Goal: Task Accomplishment & Management: Use online tool/utility

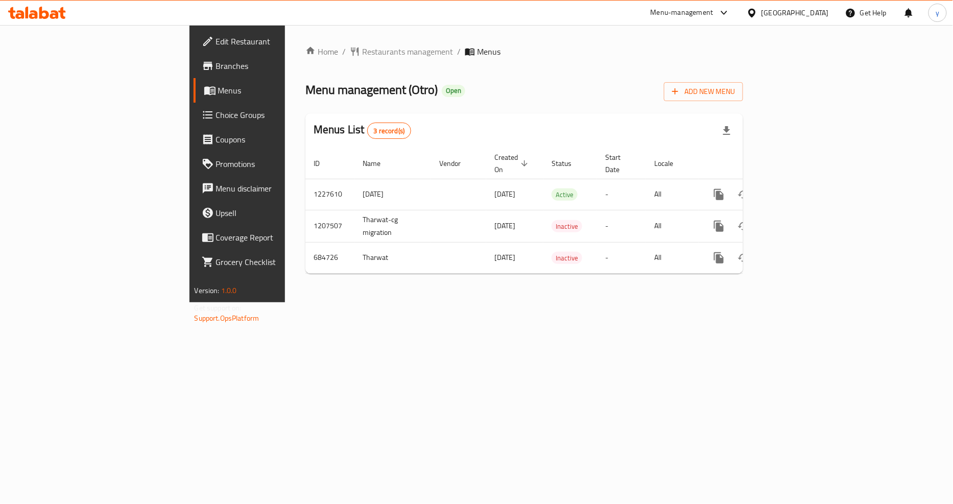
click at [194, 72] on link "Branches" at bounding box center [271, 66] width 155 height 25
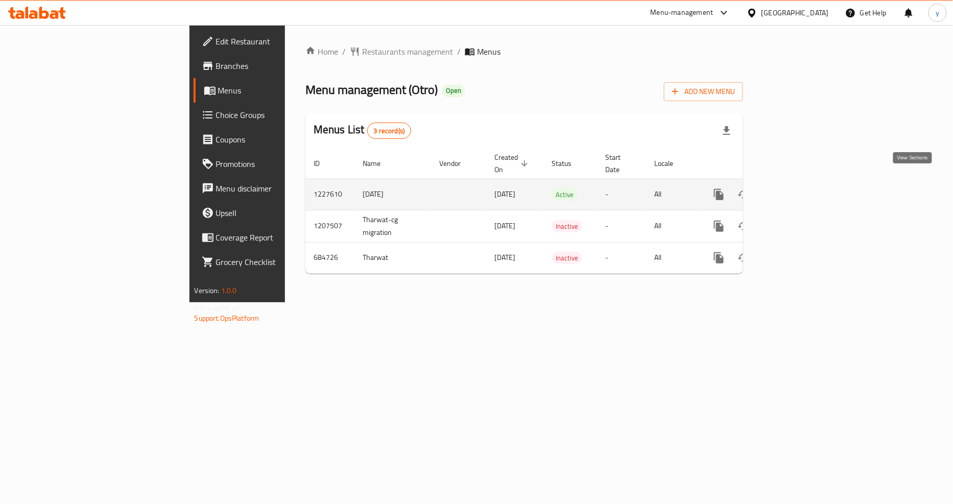
click at [805, 182] on link "enhanced table" at bounding box center [792, 194] width 25 height 25
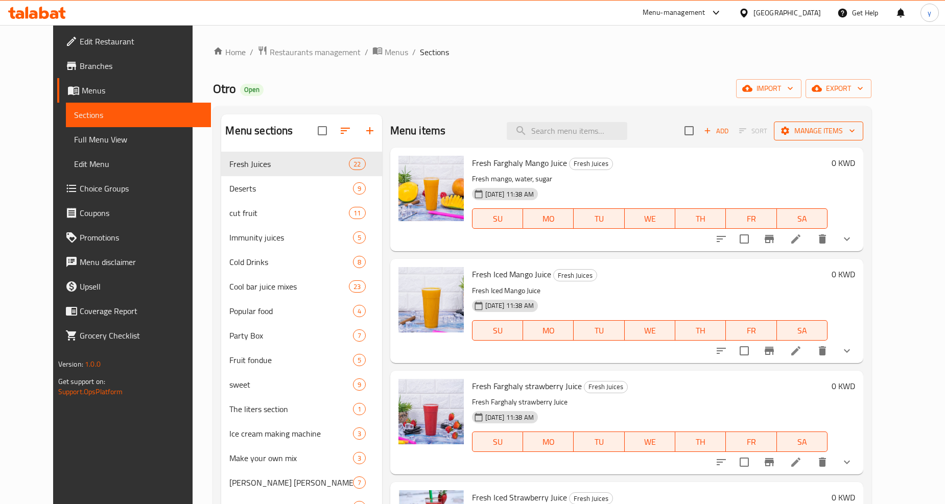
click at [849, 135] on span "Manage items" at bounding box center [818, 131] width 73 height 13
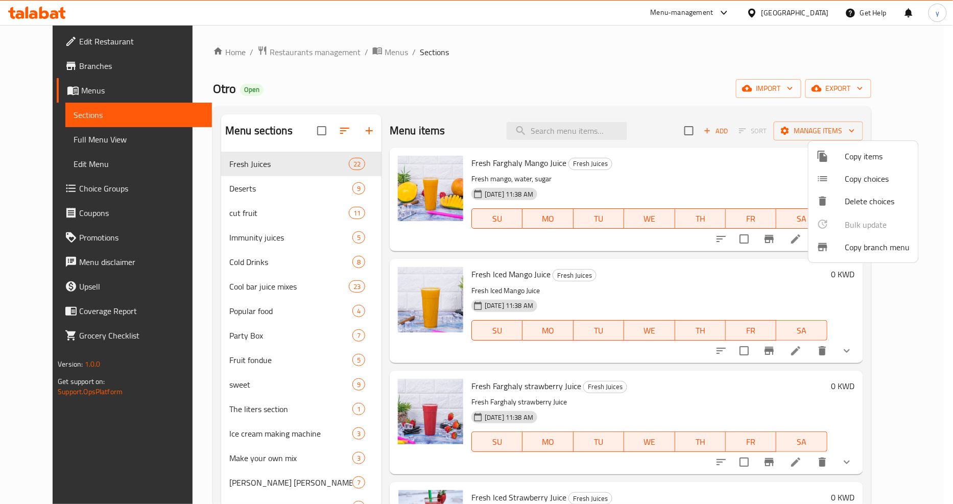
click at [874, 242] on span "Copy branch menu" at bounding box center [877, 247] width 65 height 12
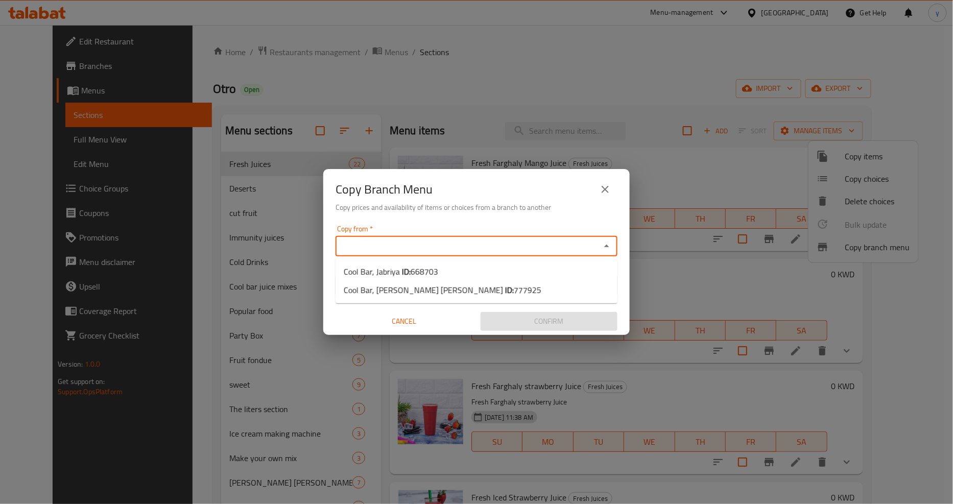
click at [390, 245] on input "Copy from   *" at bounding box center [468, 246] width 259 height 14
click at [411, 267] on span "668703" at bounding box center [425, 271] width 28 height 15
type input "Cool Bar, Jabriya"
click at [517, 278] on input "Copy to   *" at bounding box center [468, 285] width 259 height 14
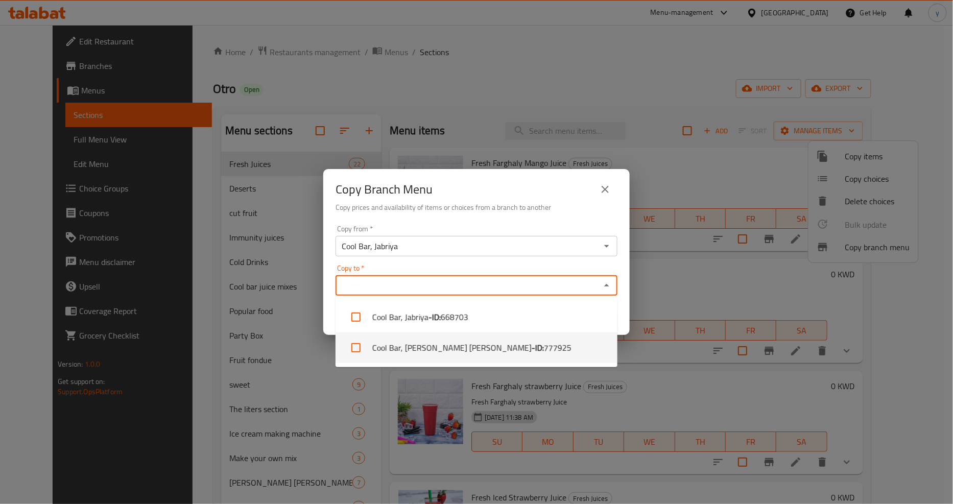
click at [544, 347] on span "777925" at bounding box center [558, 348] width 28 height 12
checkbox input "true"
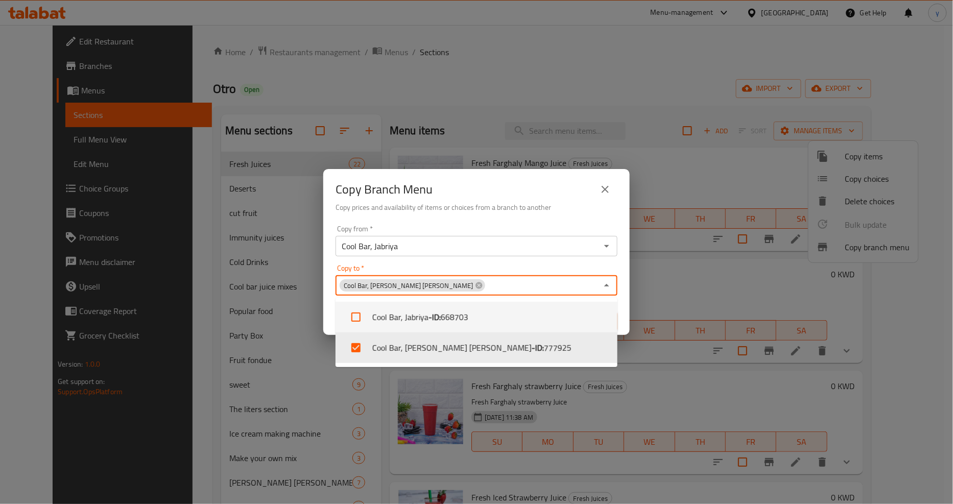
click at [544, 268] on div "Copy to   * Cool Bar, Jaber Al Ali Copy to *" at bounding box center [476, 279] width 282 height 31
click at [328, 309] on div "Copy from   * Cool Bar, Jabriya Copy from * Copy to   * Cool Bar, Jaber Al Ali …" at bounding box center [476, 278] width 306 height 114
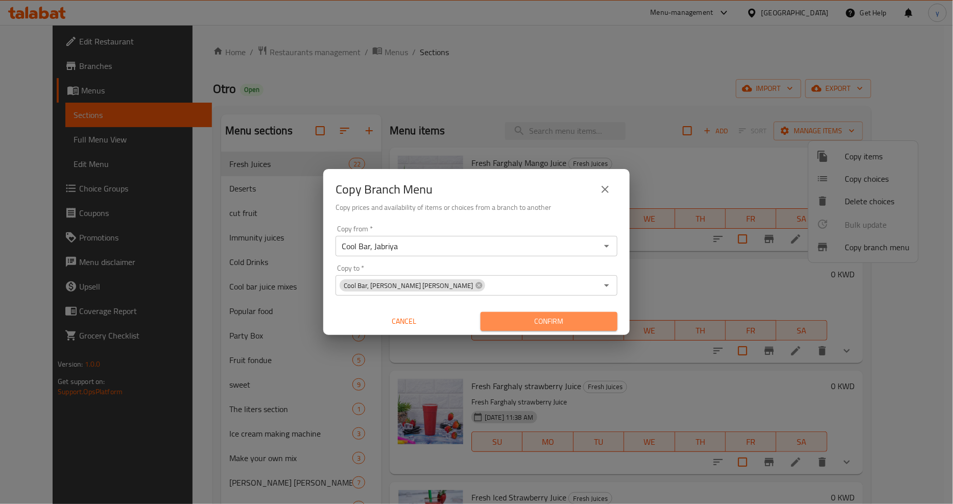
click at [506, 320] on span "Confirm" at bounding box center [549, 321] width 120 height 13
